Goal: Check status: Check status

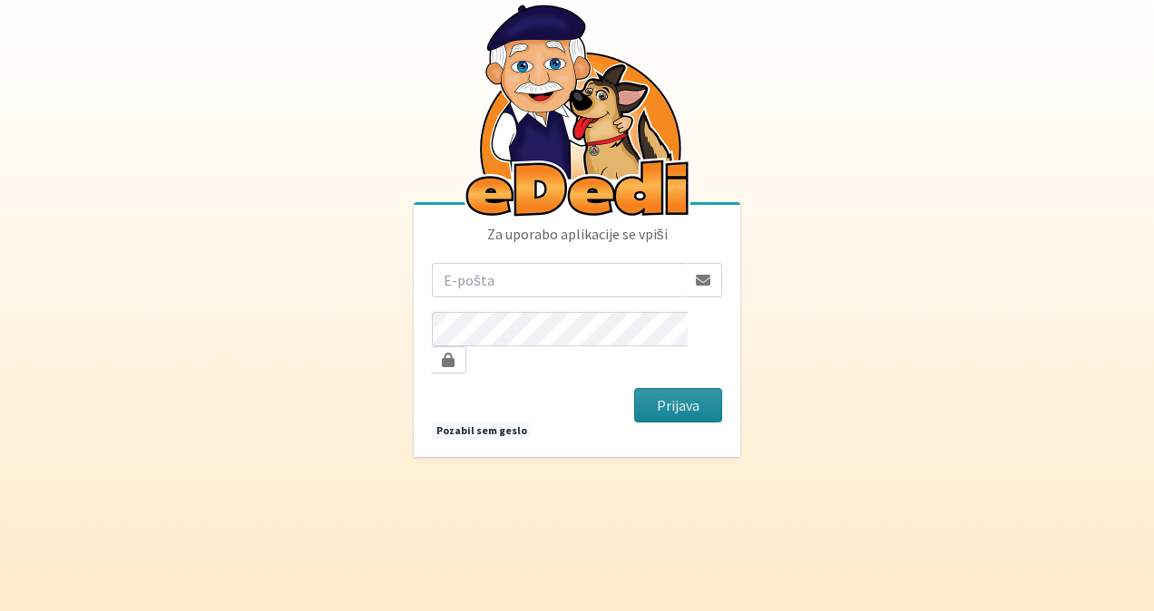
type input "sasapozun@gmail.com"
click at [699, 394] on button "Prijava" at bounding box center [678, 405] width 88 height 34
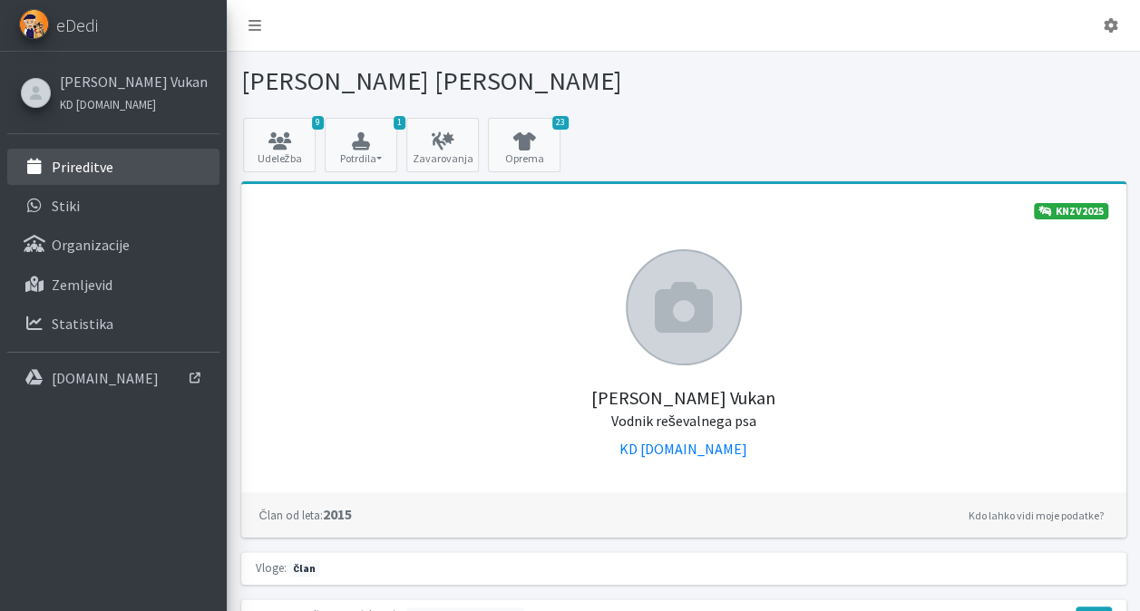
click at [134, 166] on link "Prireditve" at bounding box center [113, 167] width 212 height 36
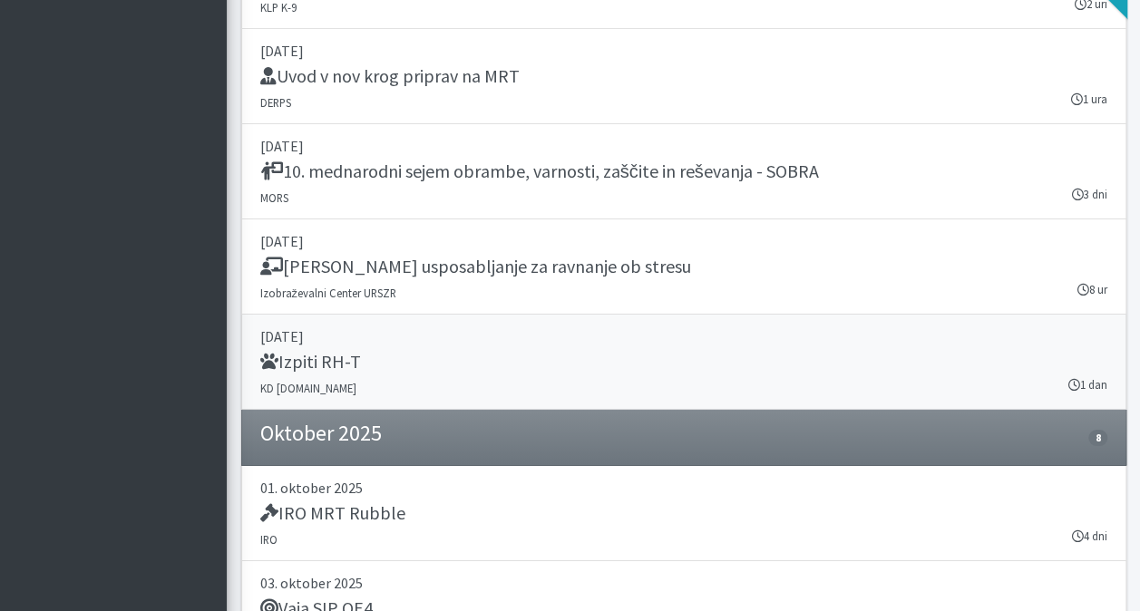
scroll to position [3085, 0]
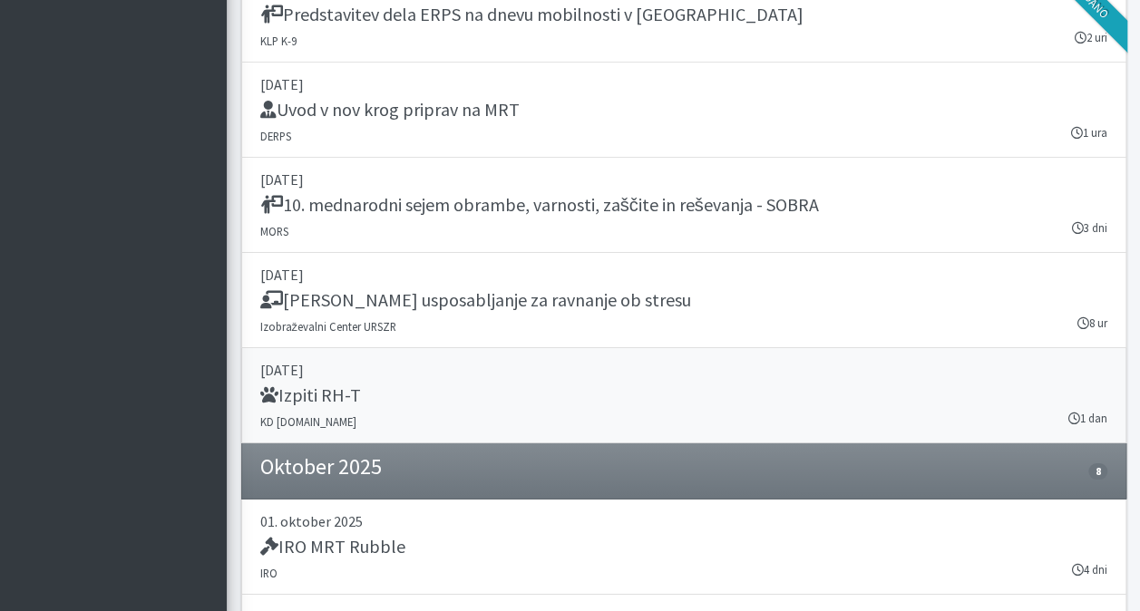
click at [347, 385] on h5 "Izpiti RH-T" at bounding box center [310, 396] width 101 height 22
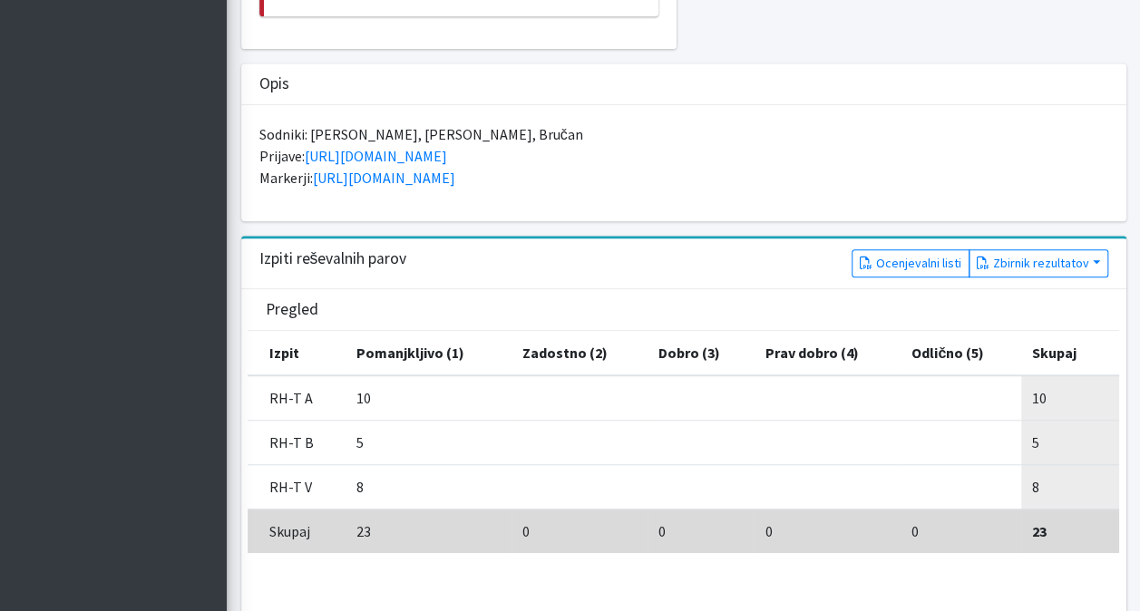
scroll to position [544, 0]
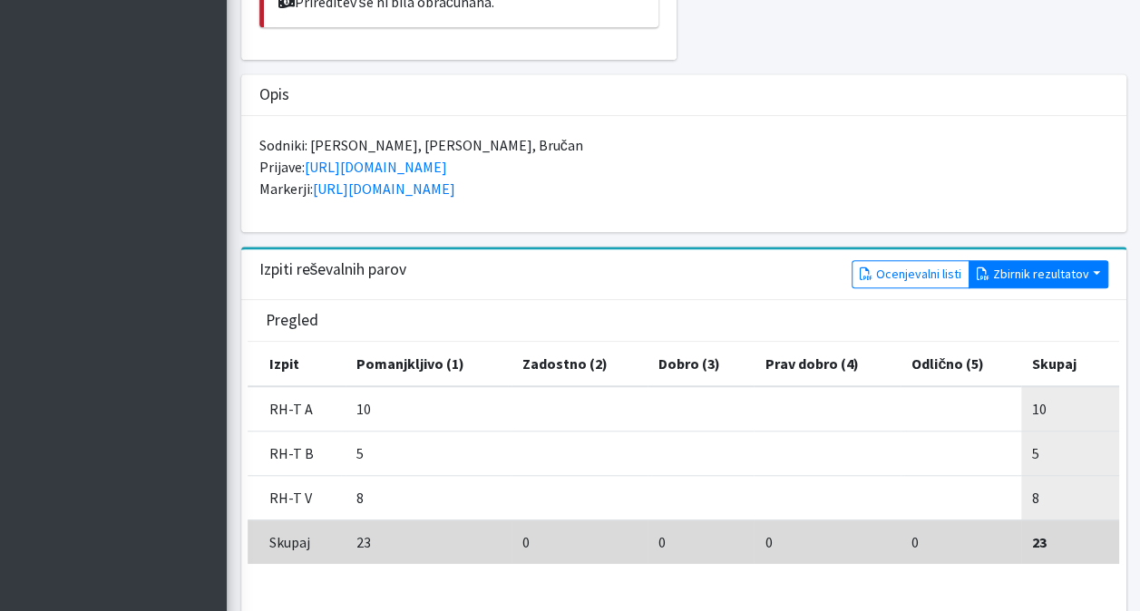
click at [1092, 275] on button "Zbirnik rezultatov" at bounding box center [1039, 274] width 140 height 28
click at [1072, 335] on link "Brez rezultatov" at bounding box center [1041, 342] width 143 height 29
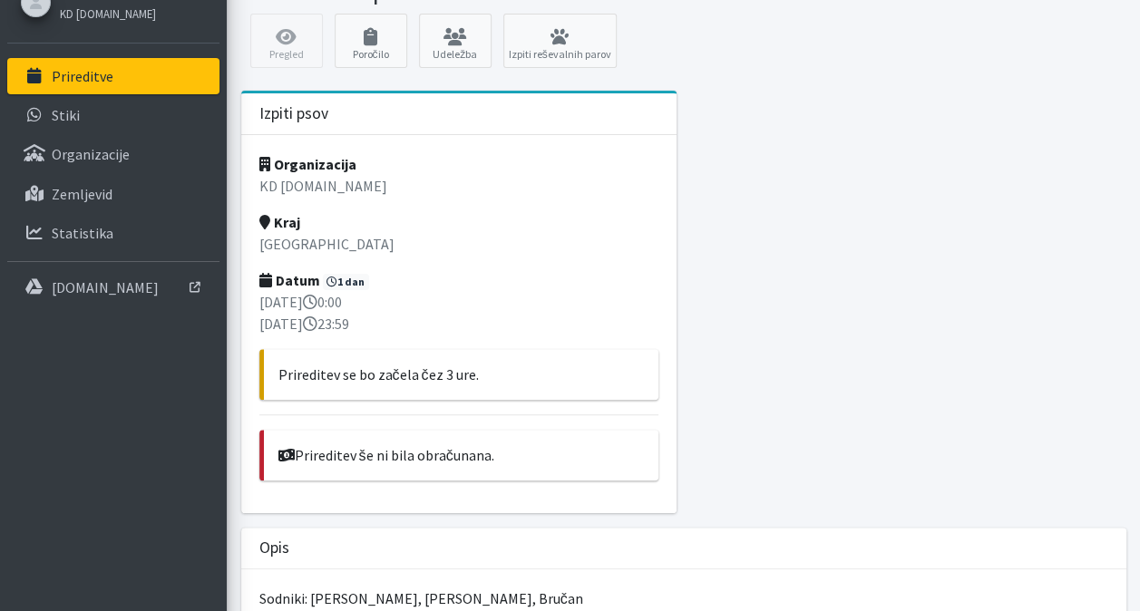
scroll to position [0, 0]
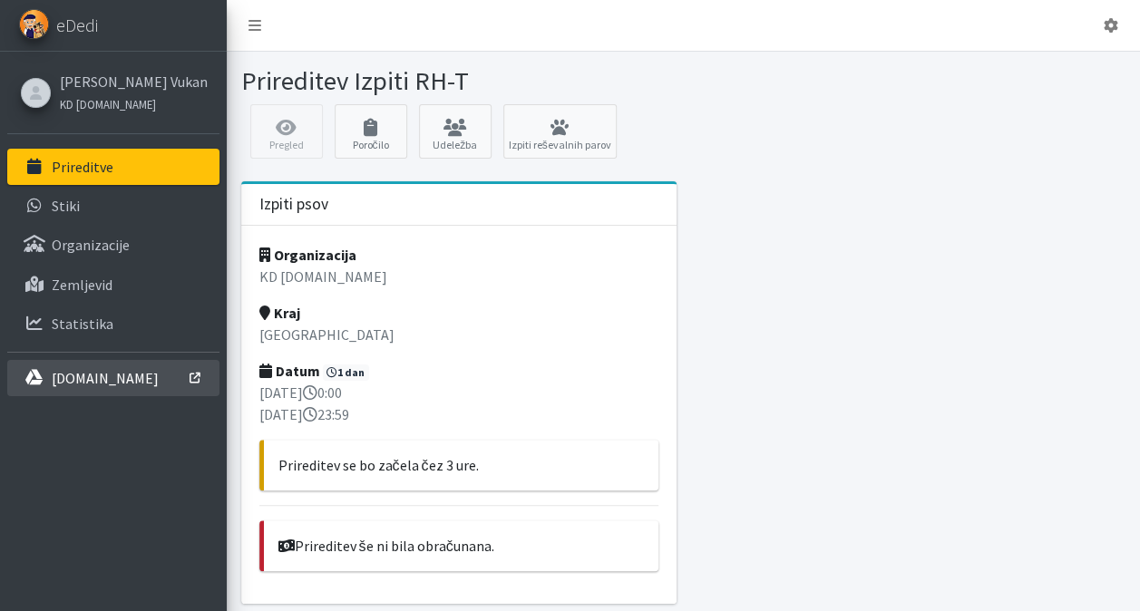
click at [117, 379] on p "[DOMAIN_NAME]" at bounding box center [105, 378] width 107 height 18
